Goal: Task Accomplishment & Management: Manage account settings

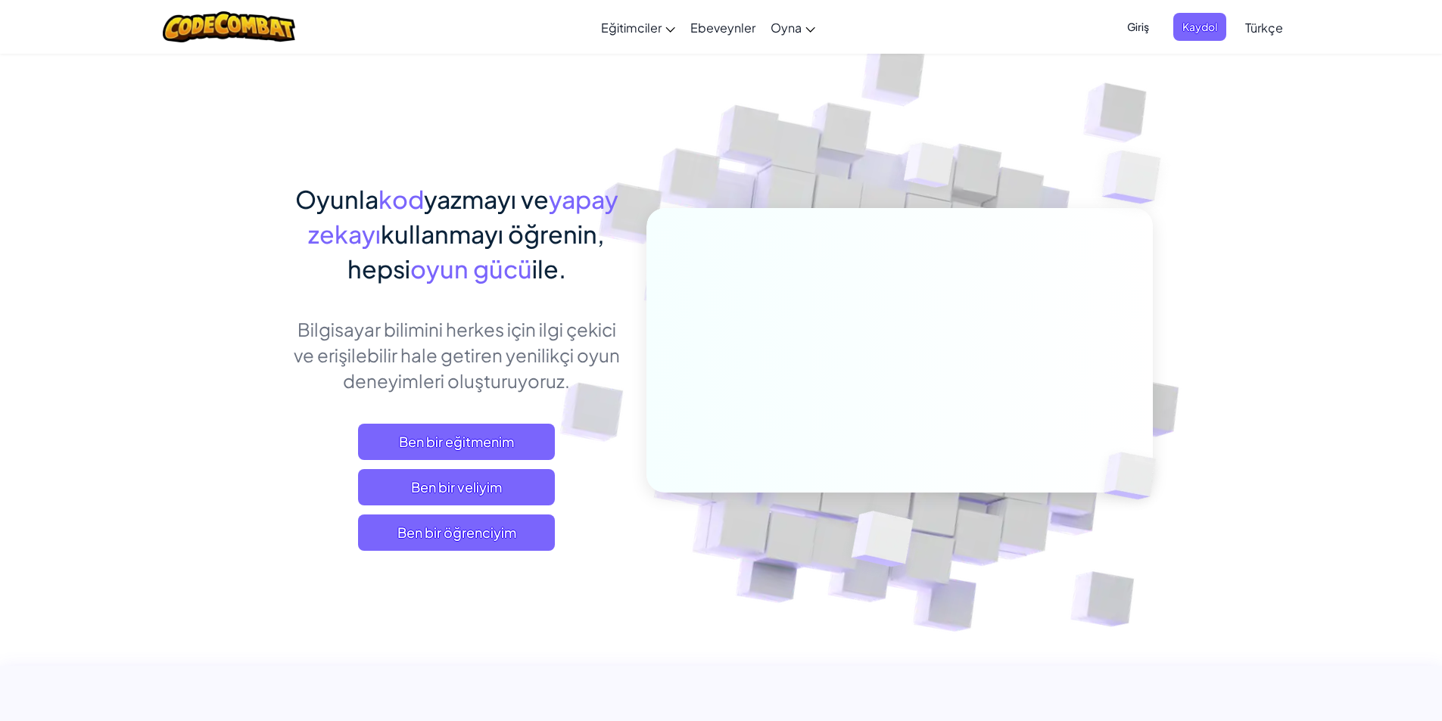
click at [1132, 26] on span "Giriş" at bounding box center [1138, 27] width 40 height 28
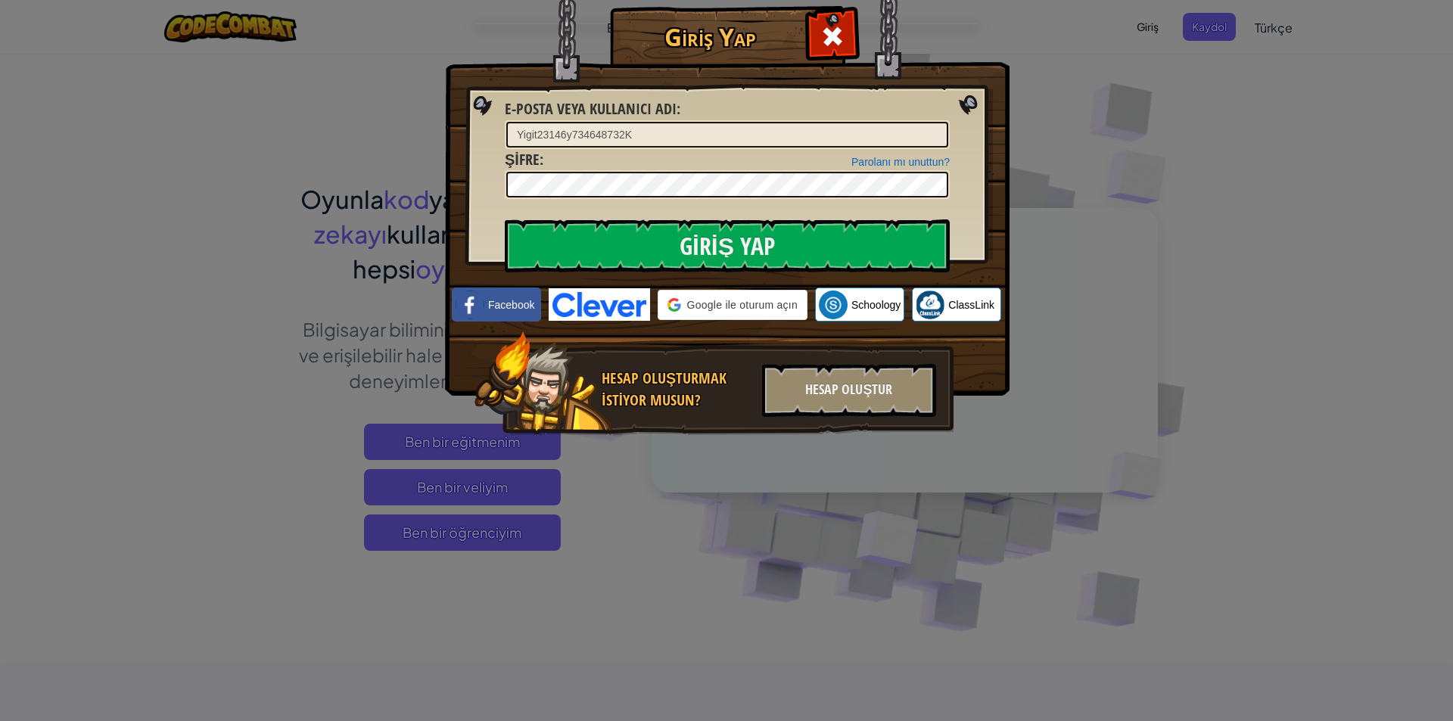
click at [750, 124] on input "Yigit23146y734648732K" at bounding box center [727, 135] width 442 height 26
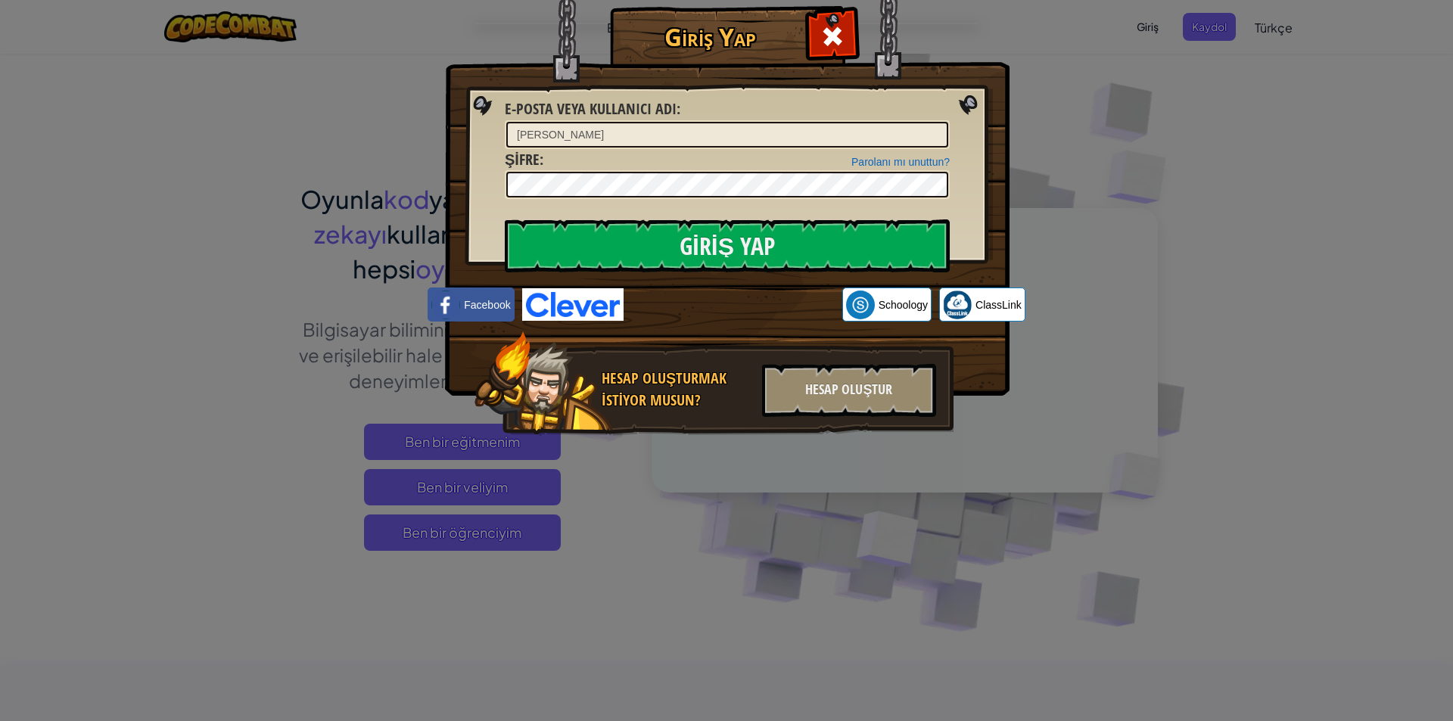
type input "Y"
type input "q"
type input "[EMAIL_ADDRESS][DOMAIN_NAME]"
click at [832, 239] on input "Giriş Yap" at bounding box center [727, 246] width 445 height 53
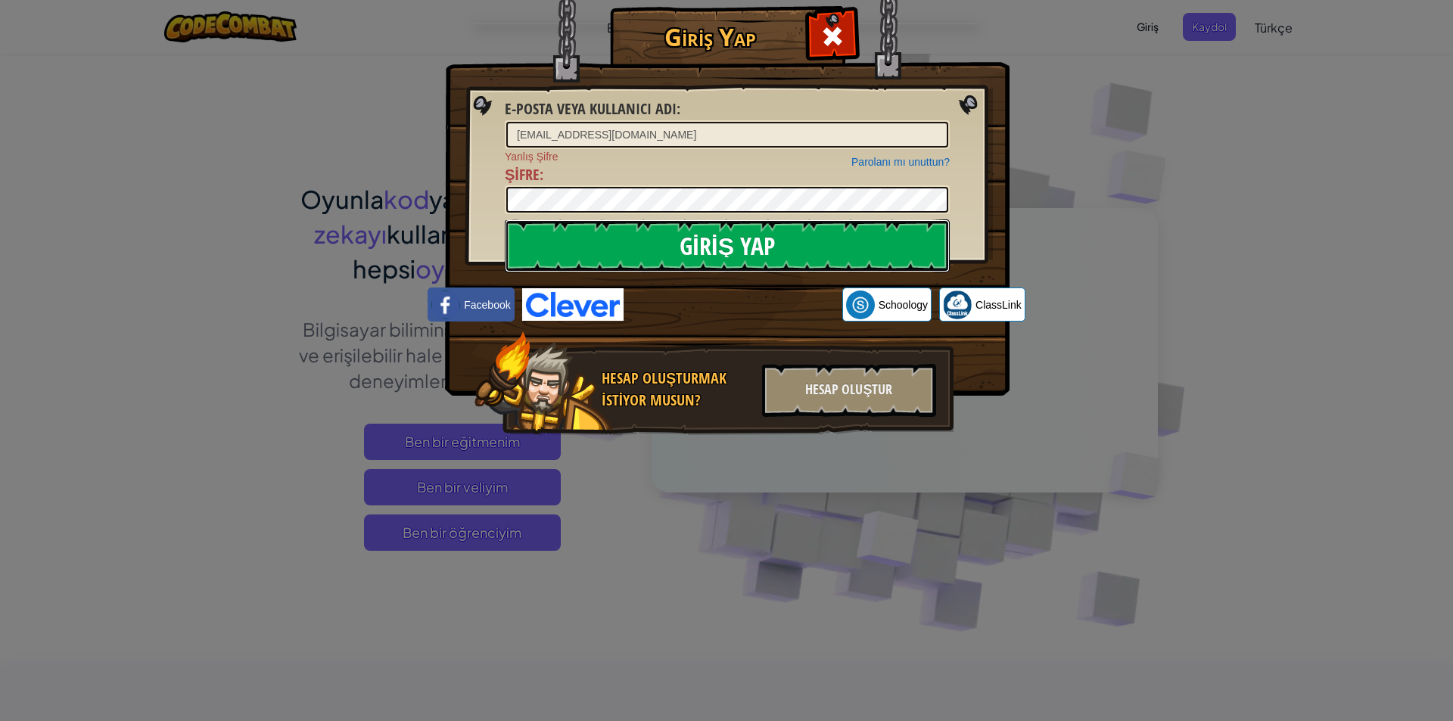
click at [545, 228] on input "Giriş Yap" at bounding box center [727, 246] width 445 height 53
click at [689, 220] on input "Giriş Yap" at bounding box center [727, 246] width 445 height 53
click at [869, 248] on input "Giriş Yap" at bounding box center [727, 246] width 445 height 53
click at [764, 247] on input "Giriş Yap" at bounding box center [727, 246] width 445 height 53
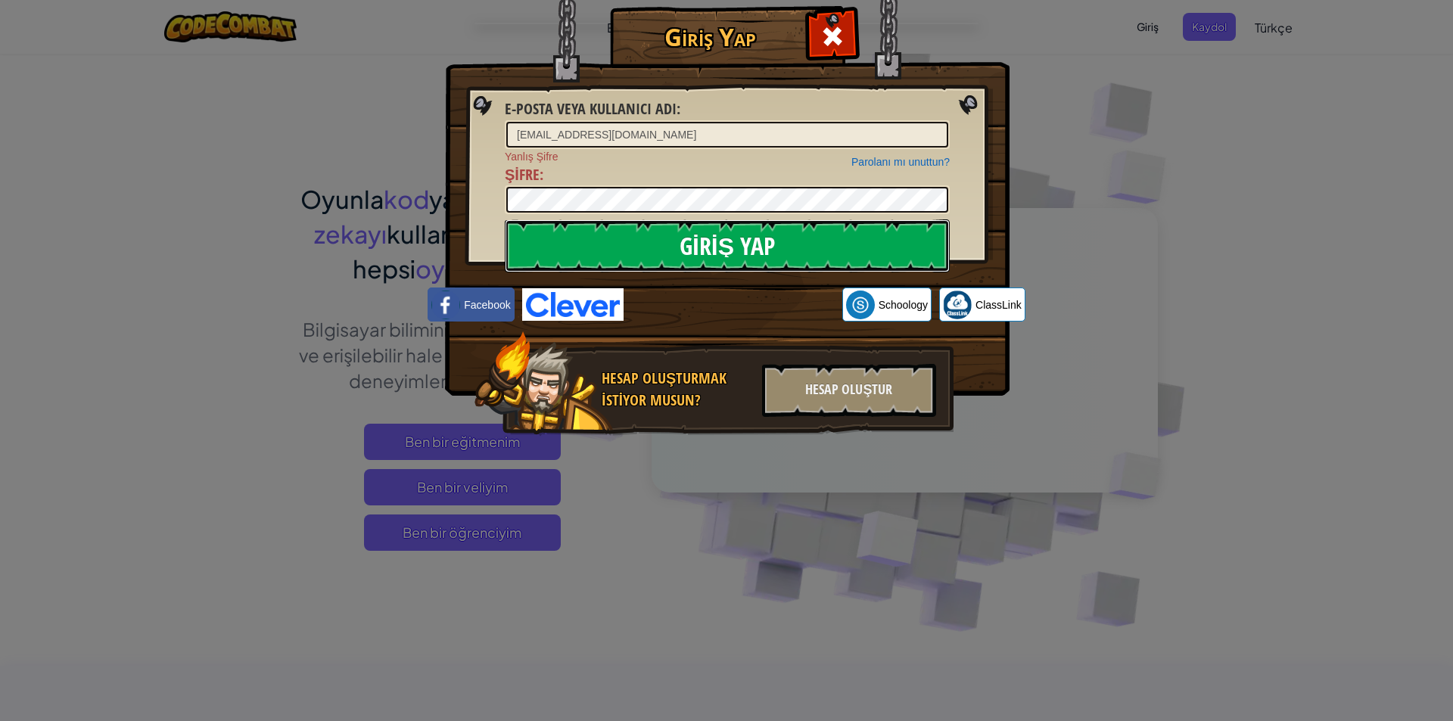
click at [764, 247] on input "Giriş Yap" at bounding box center [727, 246] width 445 height 53
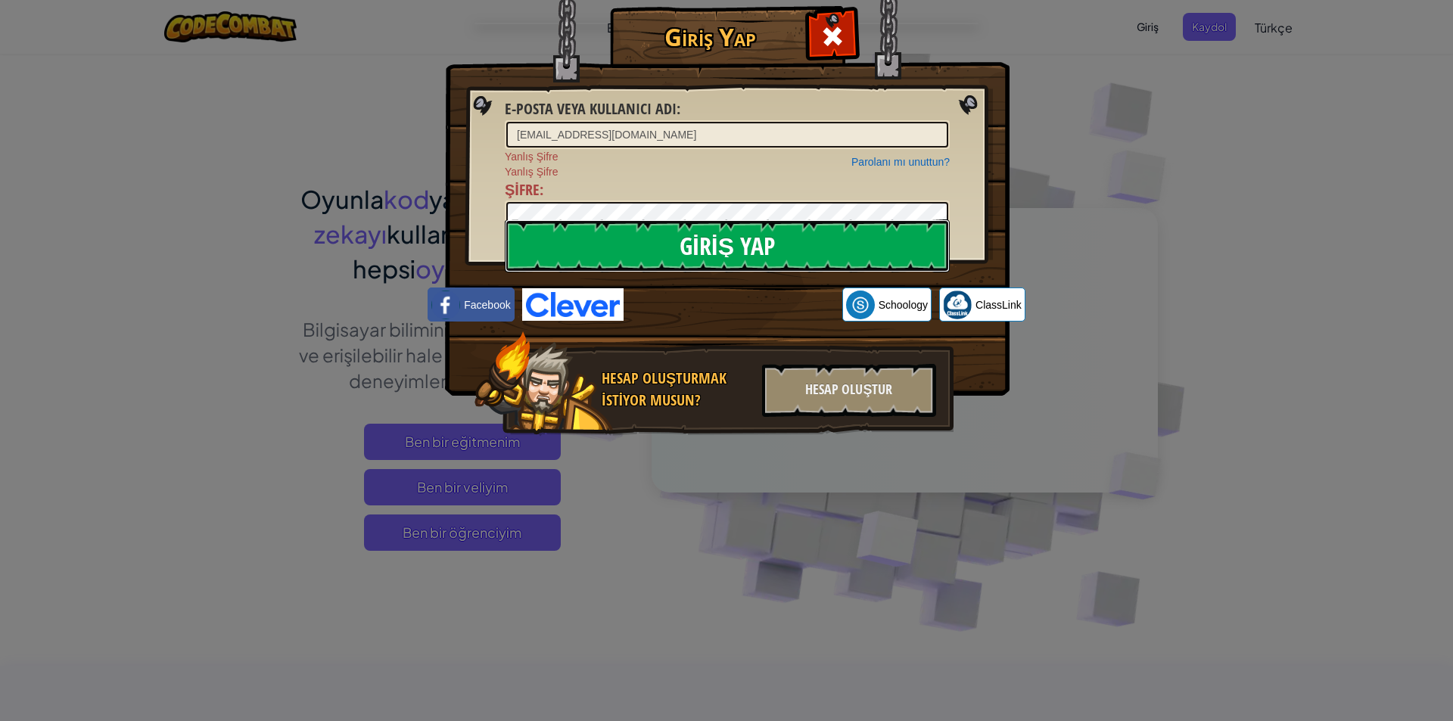
click at [763, 223] on input "Giriş Yap" at bounding box center [727, 246] width 445 height 53
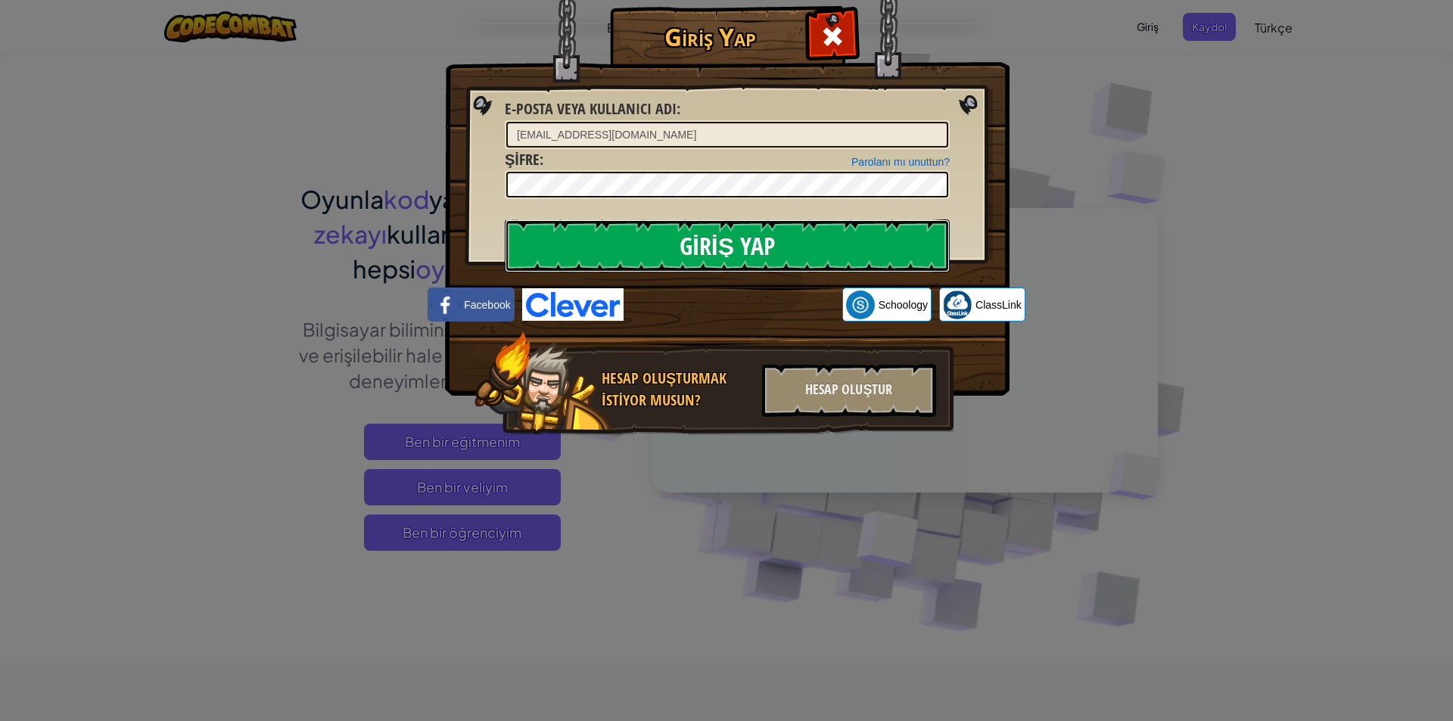
click at [768, 244] on input "Giriş Yap" at bounding box center [727, 246] width 445 height 53
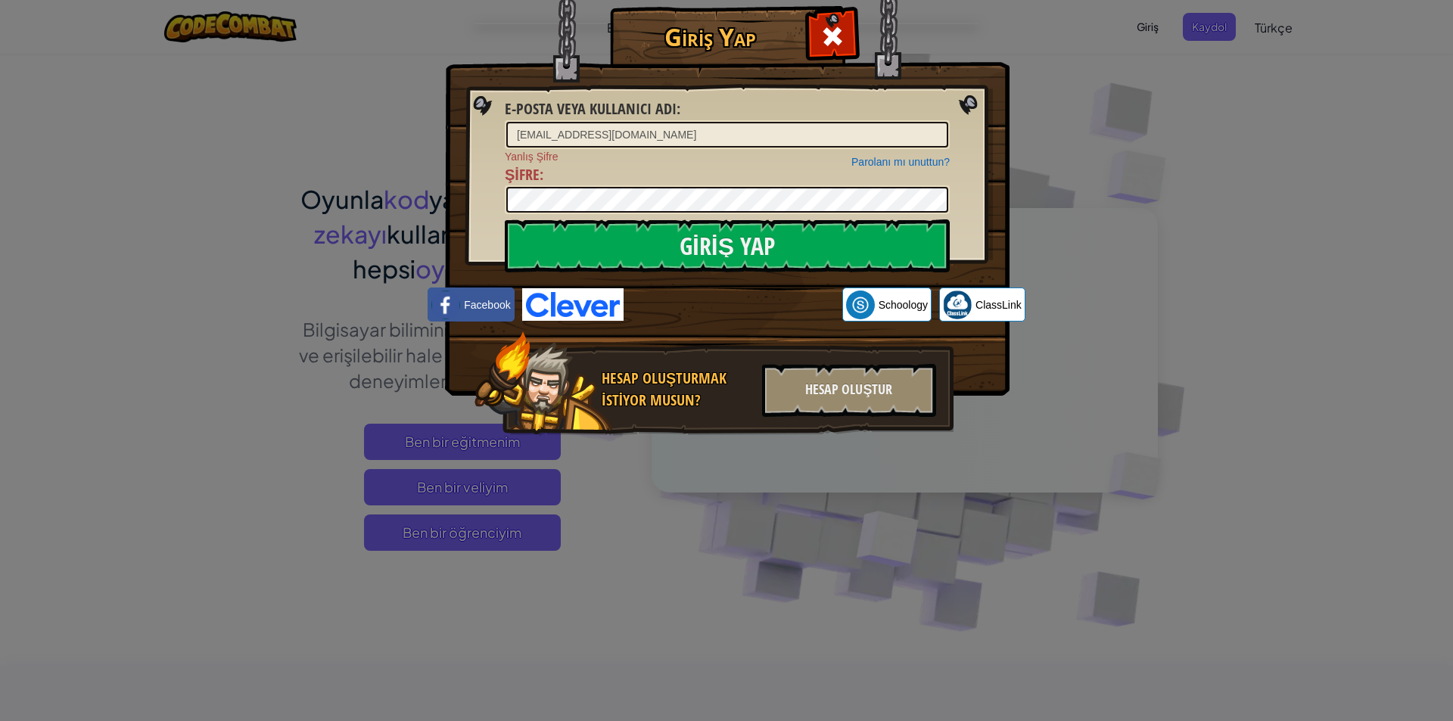
click at [926, 154] on div "Parolanı mı unuttun?" at bounding box center [901, 161] width 98 height 15
click at [923, 154] on div "Parolanı mı unuttun?" at bounding box center [901, 161] width 98 height 15
click at [918, 166] on link "Parolanı mı unuttun?" at bounding box center [901, 162] width 98 height 12
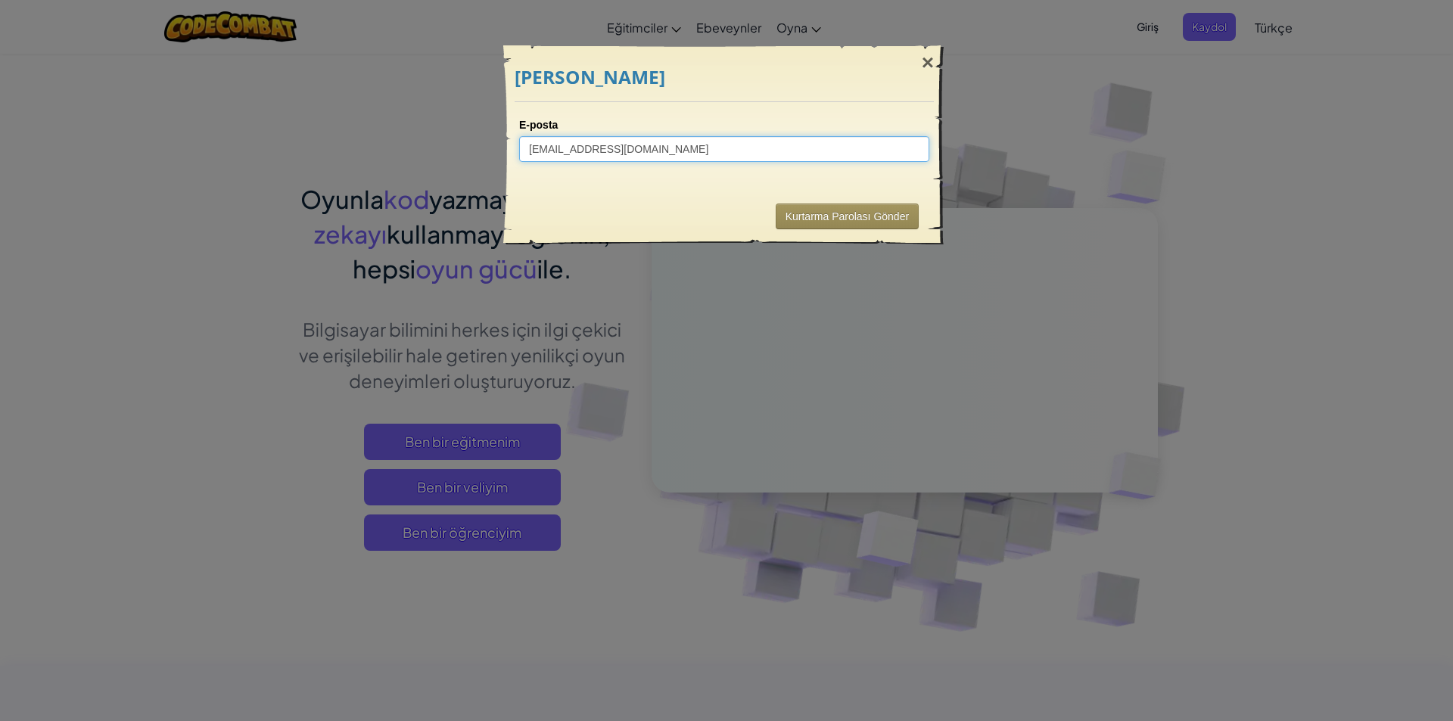
type input "[EMAIL_ADDRESS][DOMAIN_NAME]"
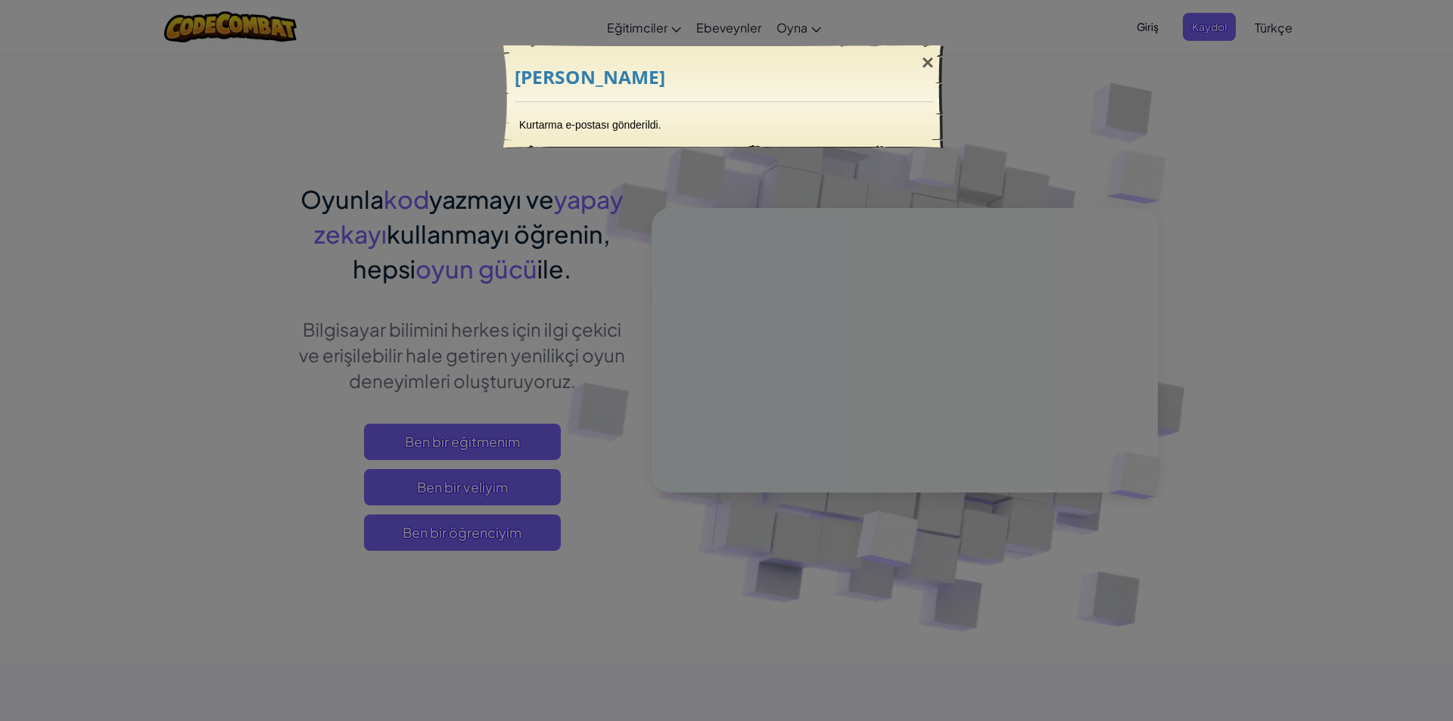
click at [404, 135] on div "× Hesabı Kurtar Kurtarma e-postası gönderildi. Gönderiliyor..." at bounding box center [726, 360] width 1453 height 721
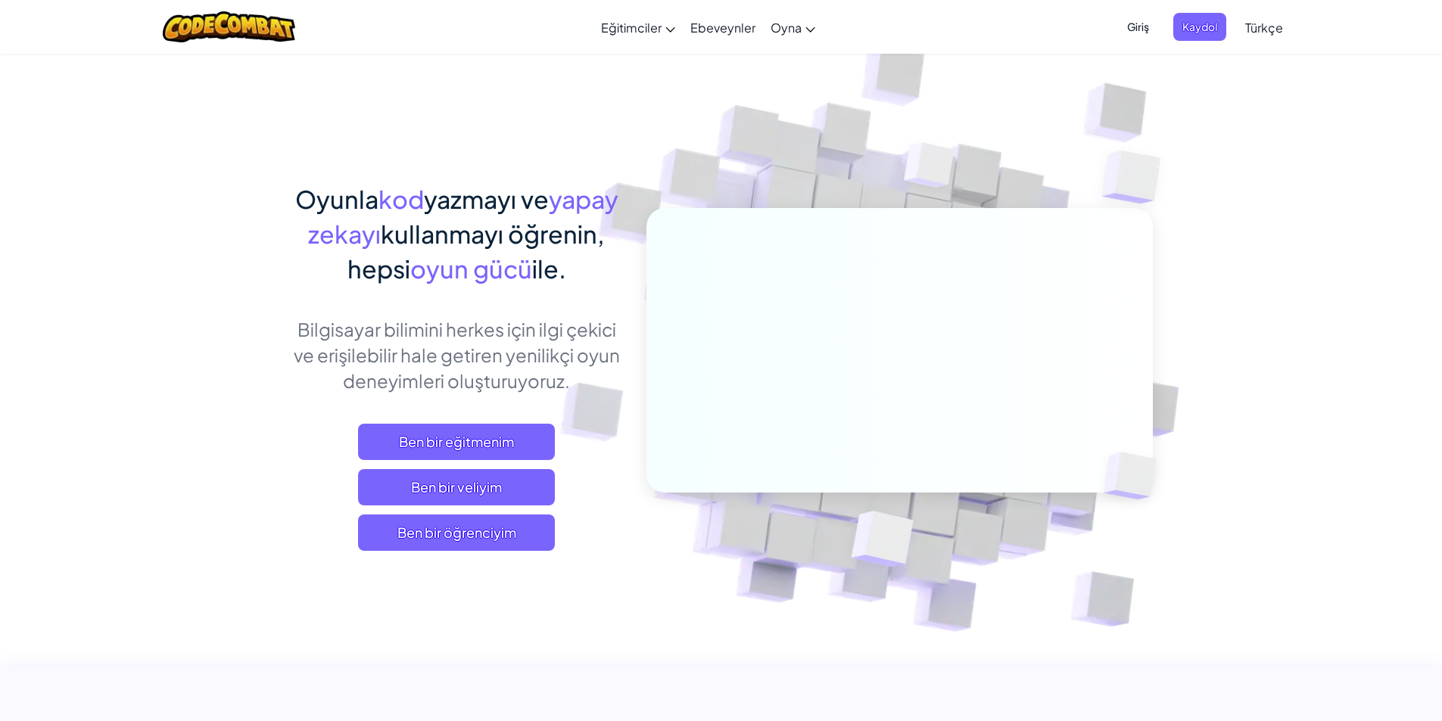
click at [1148, 27] on span "Giriş" at bounding box center [1138, 27] width 40 height 28
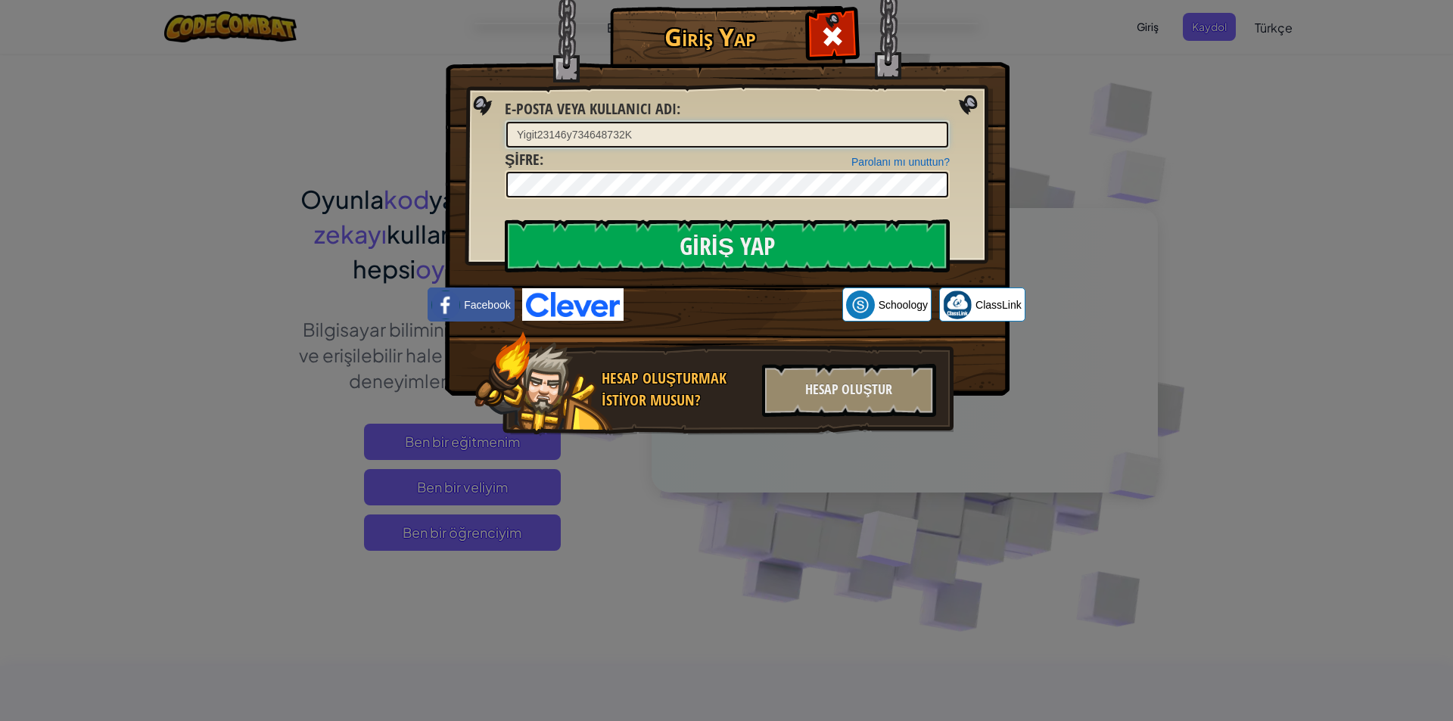
click at [783, 136] on input "Yigit23146y734648732K" at bounding box center [727, 135] width 442 height 26
type input "Y"
type input "[EMAIL_ADDRESS][DOMAIN_NAME]"
click at [867, 157] on link "Parolanı mı unuttun?" at bounding box center [901, 162] width 98 height 12
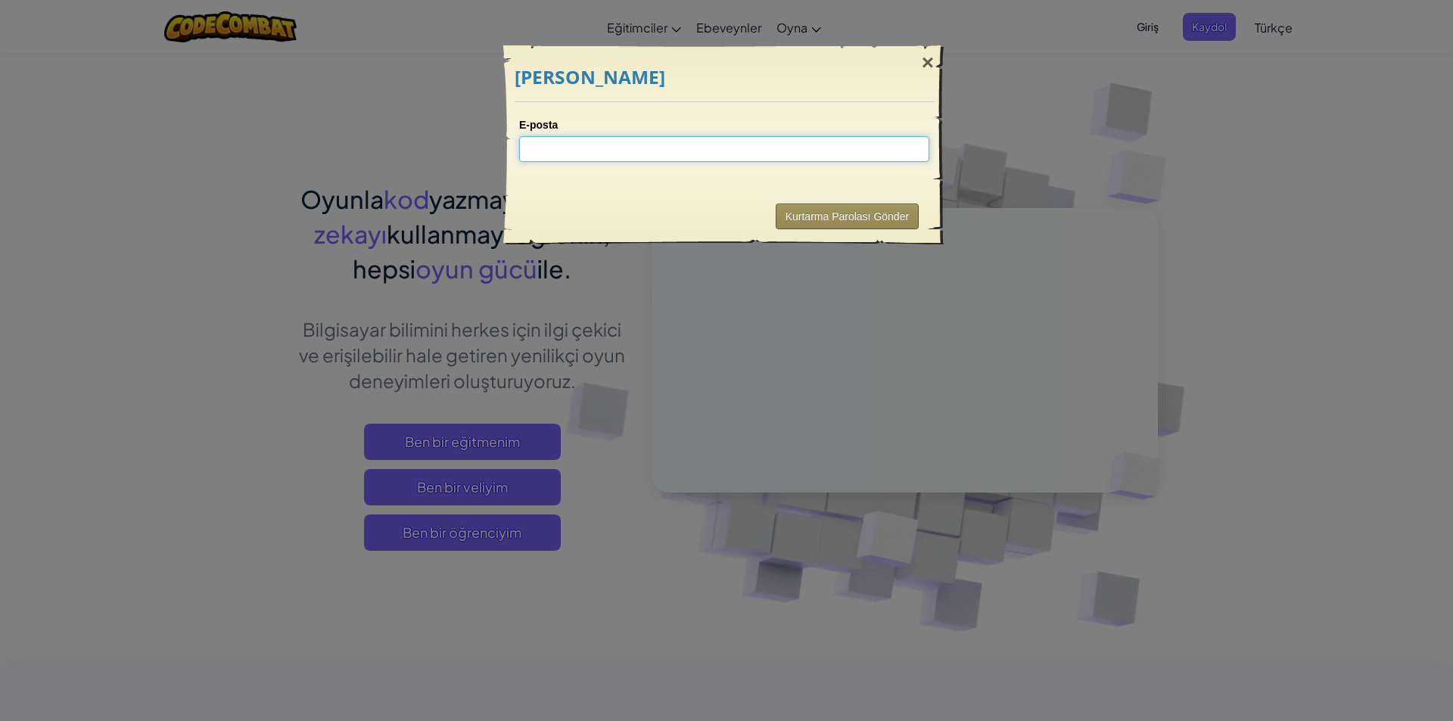
type input "k"
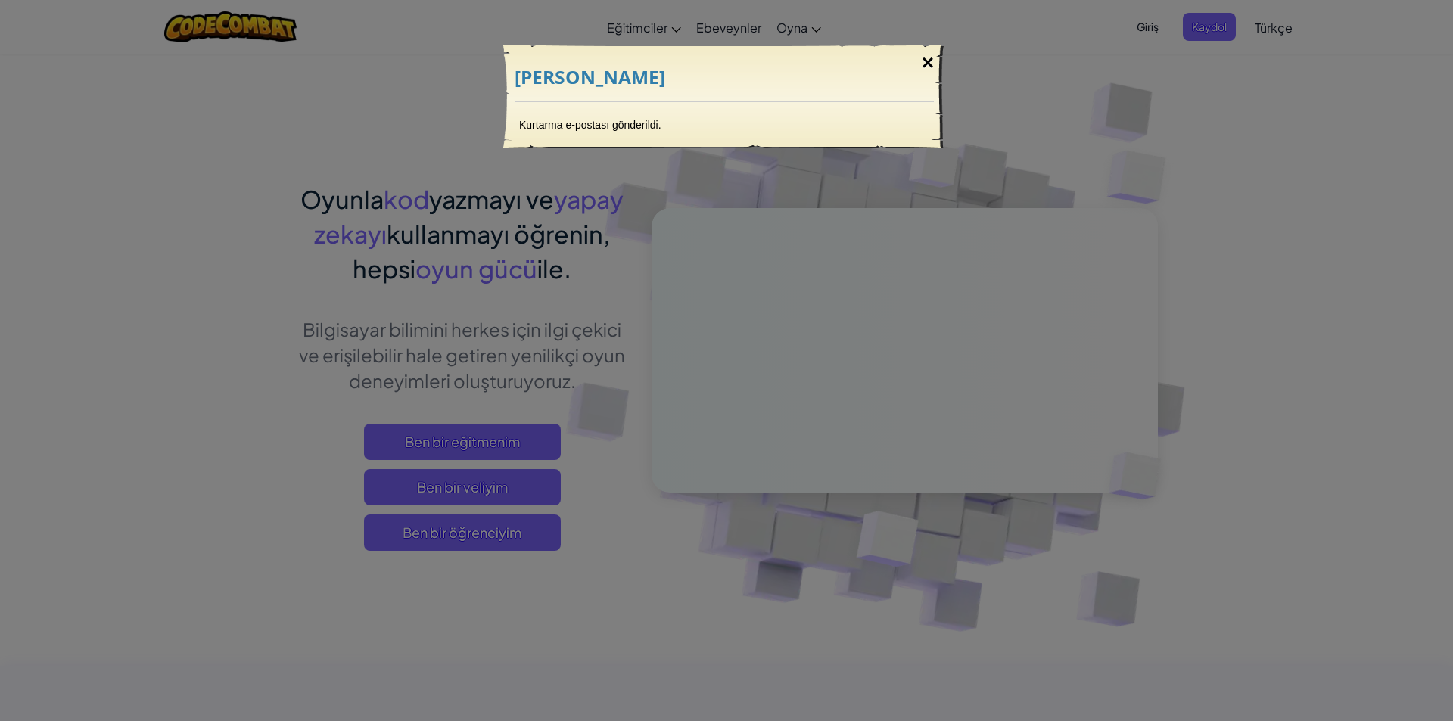
click at [922, 64] on div "×" at bounding box center [928, 63] width 35 height 44
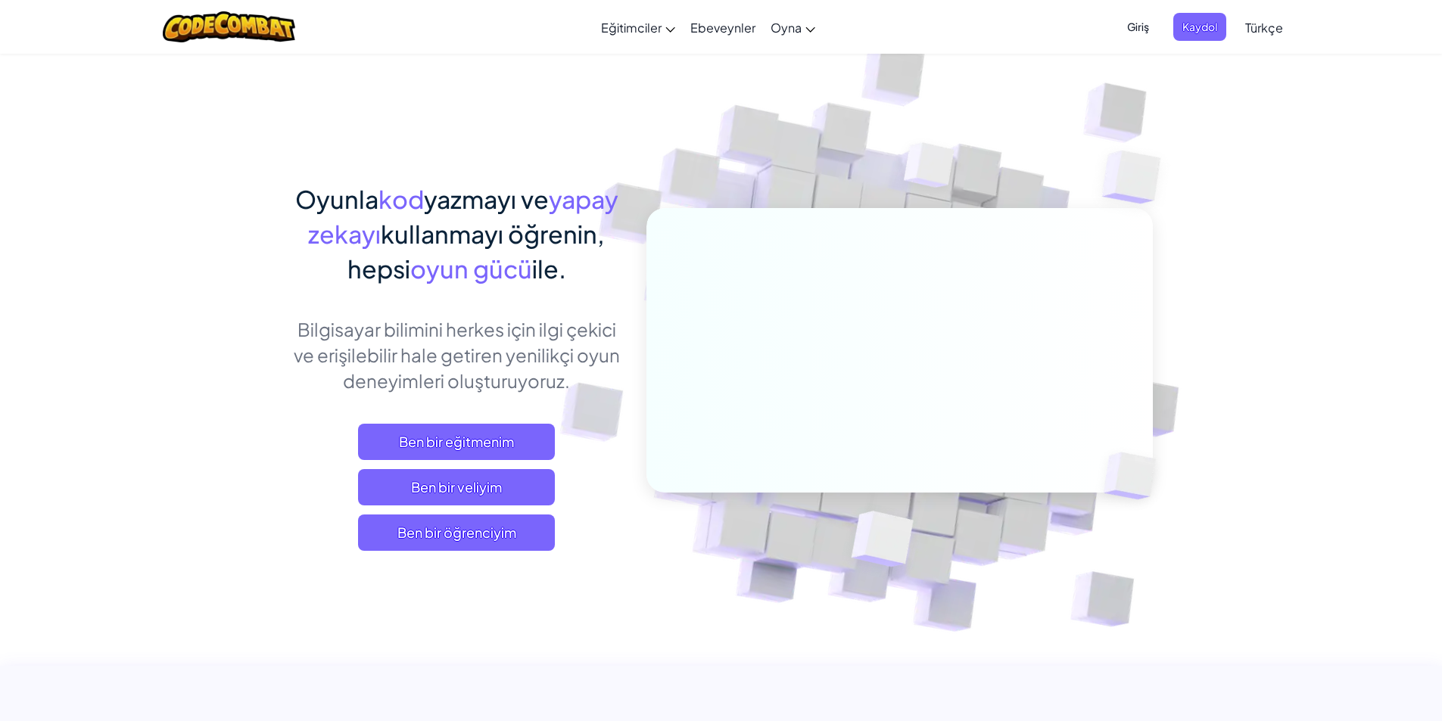
click at [1129, 19] on span "Giriş" at bounding box center [1138, 27] width 40 height 28
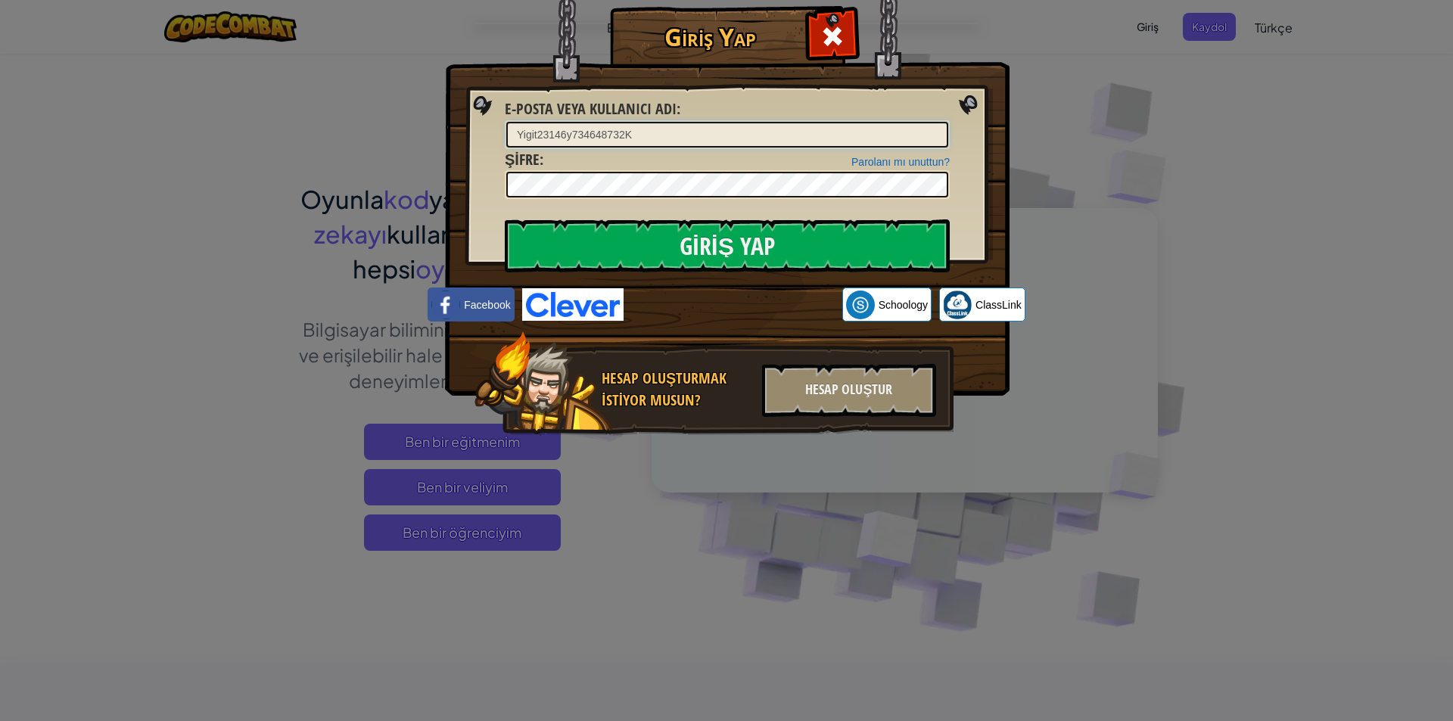
click at [716, 133] on input "Yigit23146y734648732K" at bounding box center [727, 135] width 442 height 26
type input "Y"
type input "[EMAIL_ADDRESS][DOMAIN_NAME]"
click at [774, 257] on input "Giriş Yap" at bounding box center [727, 246] width 445 height 53
click at [774, 253] on input "Giriş Yap" at bounding box center [727, 246] width 445 height 53
